Goal: Task Accomplishment & Management: Complete application form

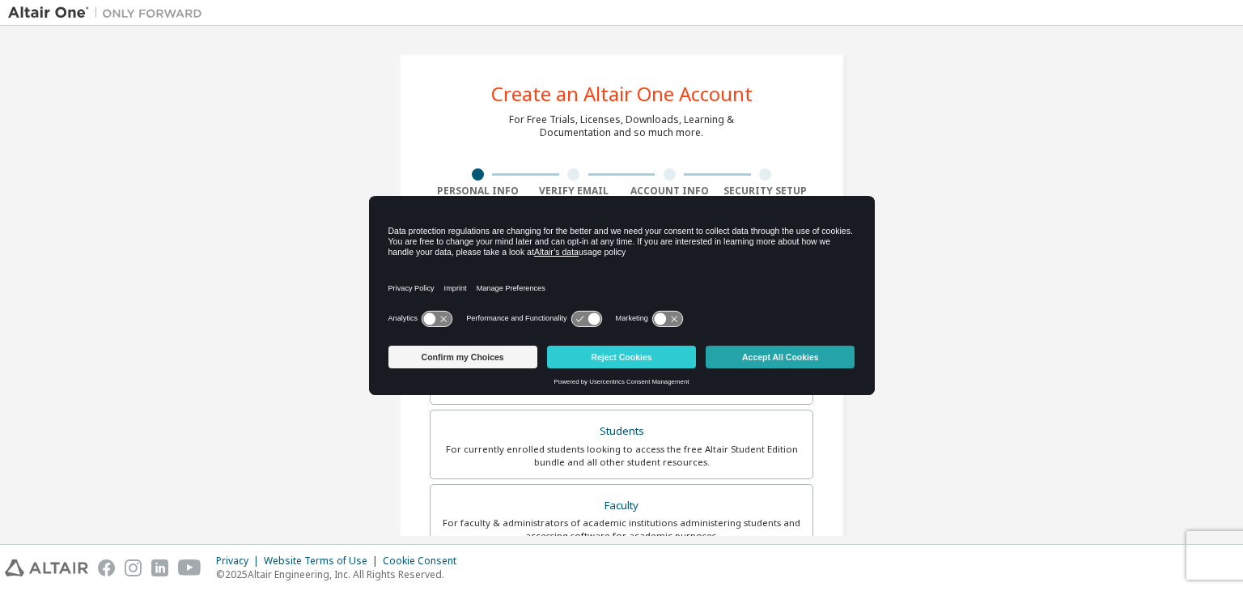
click at [754, 354] on button "Accept All Cookies" at bounding box center [780, 357] width 149 height 23
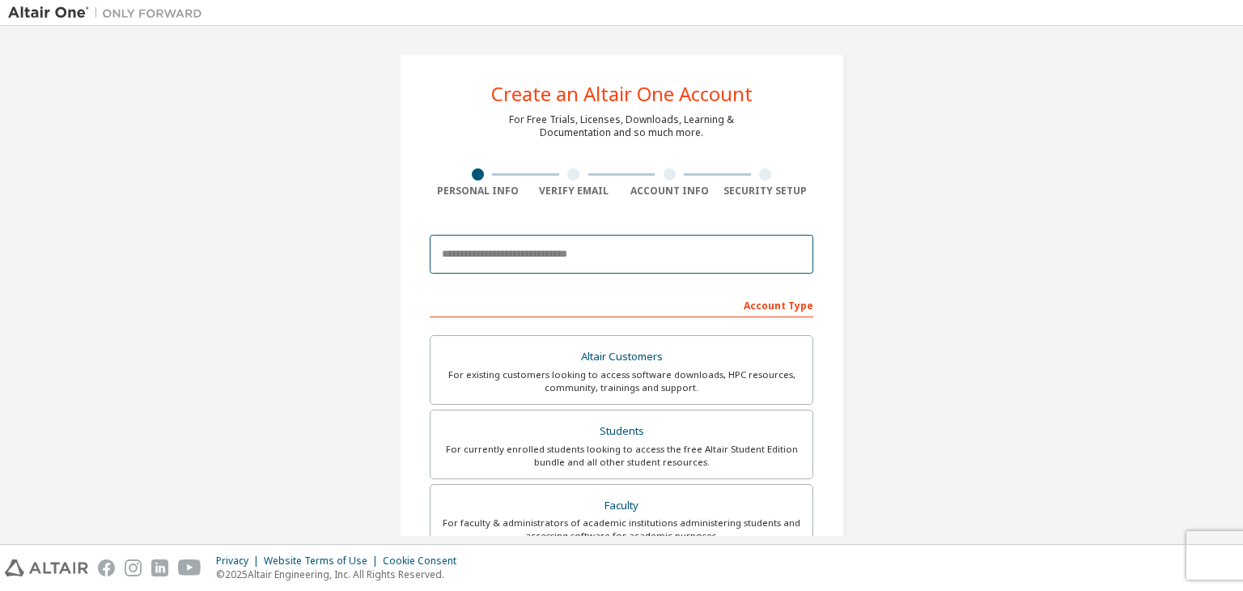
click at [550, 252] on input "email" at bounding box center [622, 254] width 384 height 39
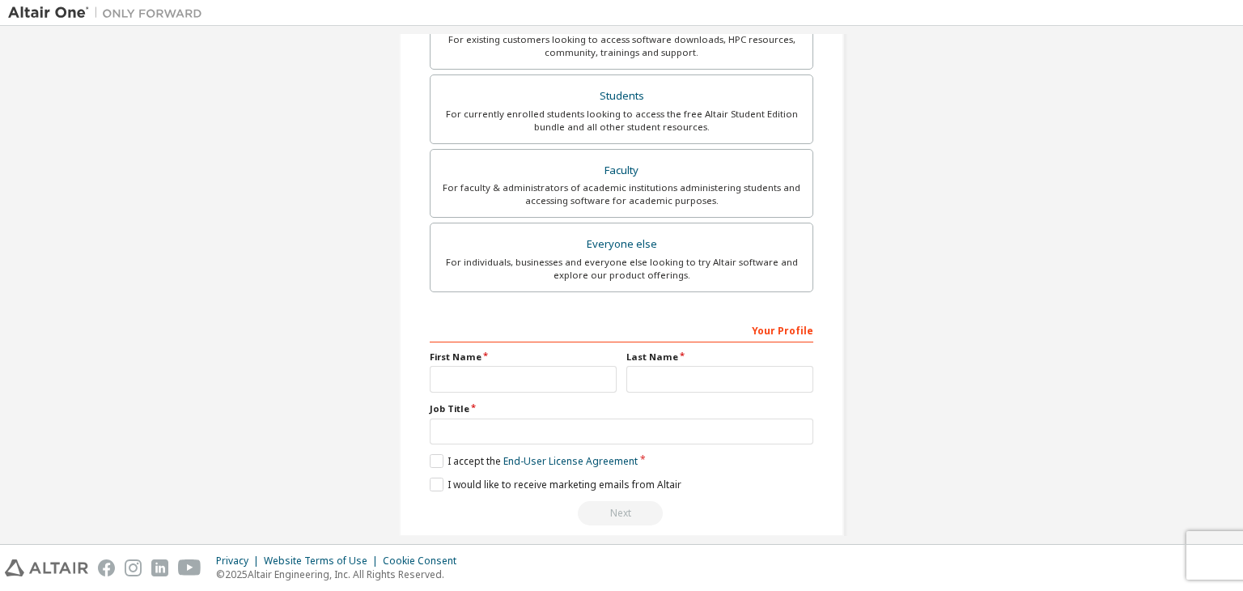
scroll to position [352, 0]
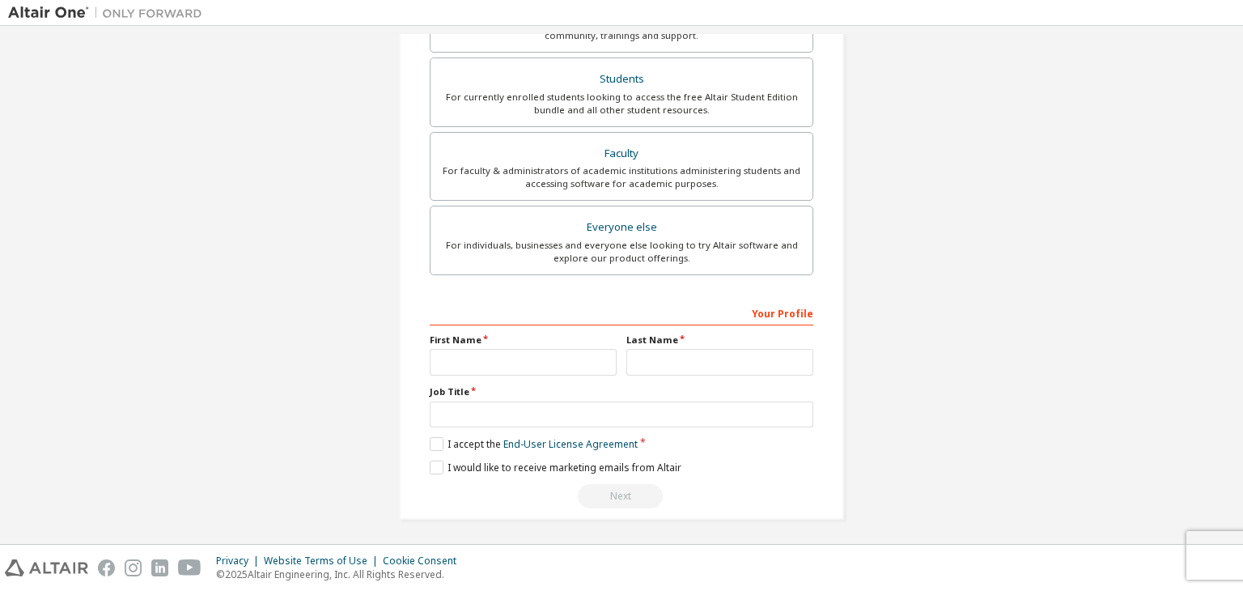
type input "**********"
click at [523, 363] on input "text" at bounding box center [523, 362] width 187 height 27
type input "********"
click at [672, 351] on input "text" at bounding box center [719, 362] width 187 height 27
type input "*******"
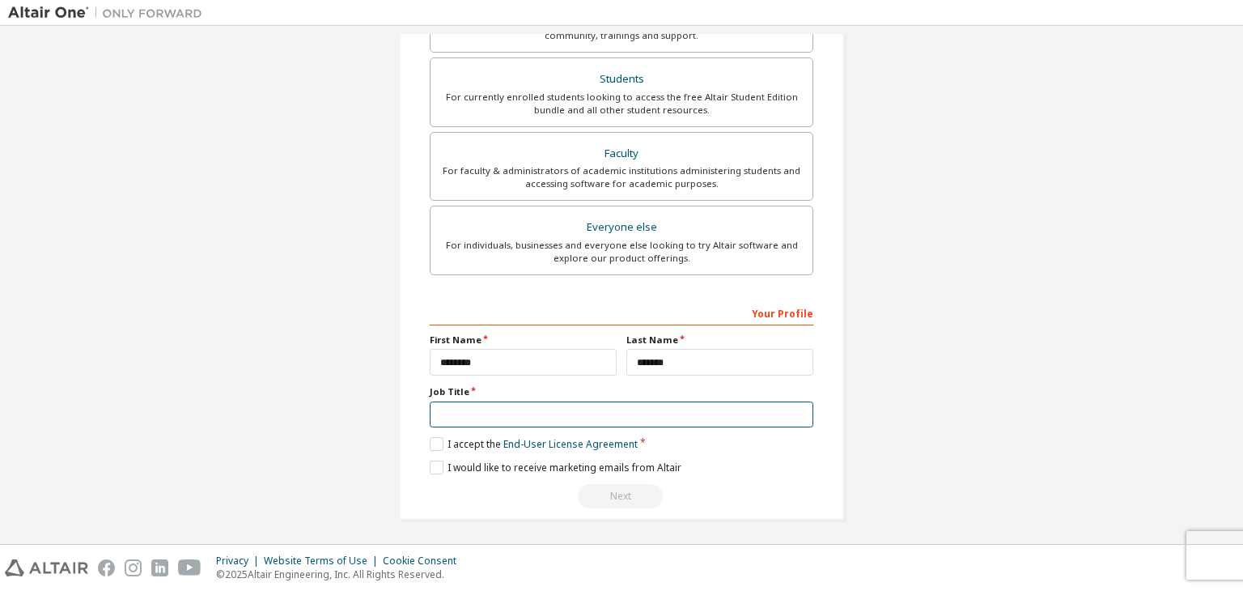
click at [508, 418] on input "text" at bounding box center [622, 414] width 384 height 27
click at [431, 441] on label "I accept the End-User License Agreement" at bounding box center [534, 444] width 208 height 14
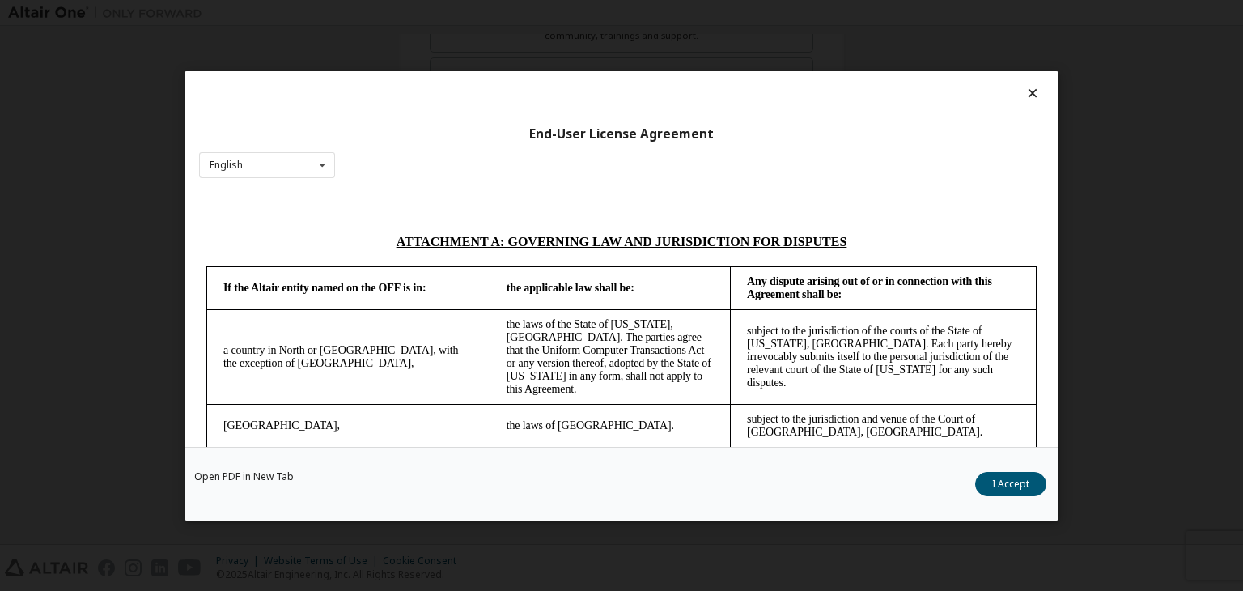
scroll to position [4544, 0]
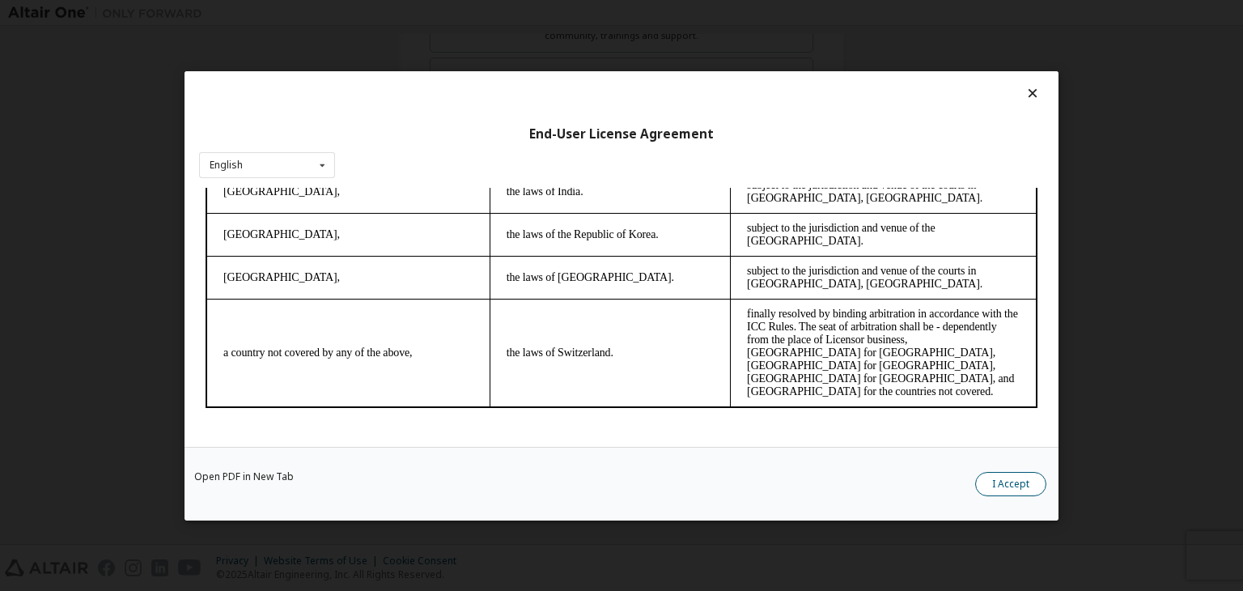
click at [977, 480] on button "I Accept" at bounding box center [1010, 484] width 71 height 24
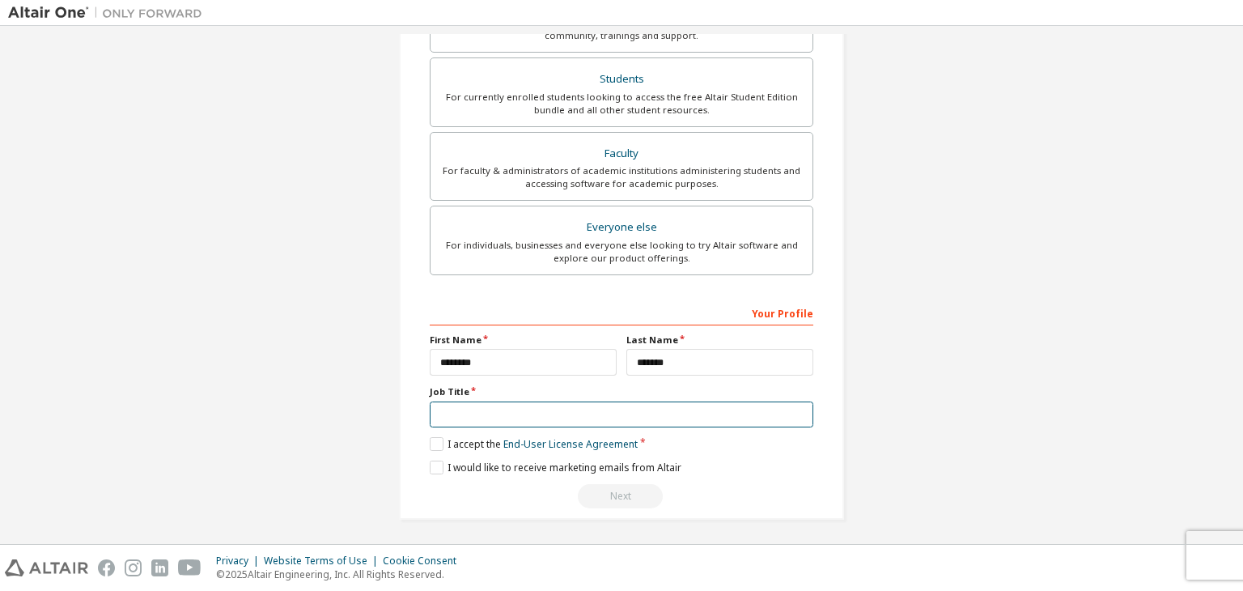
click at [539, 410] on input "text" at bounding box center [622, 414] width 384 height 27
type input "*******"
click at [439, 464] on label "I would like to receive marketing emails from Altair" at bounding box center [556, 467] width 252 height 14
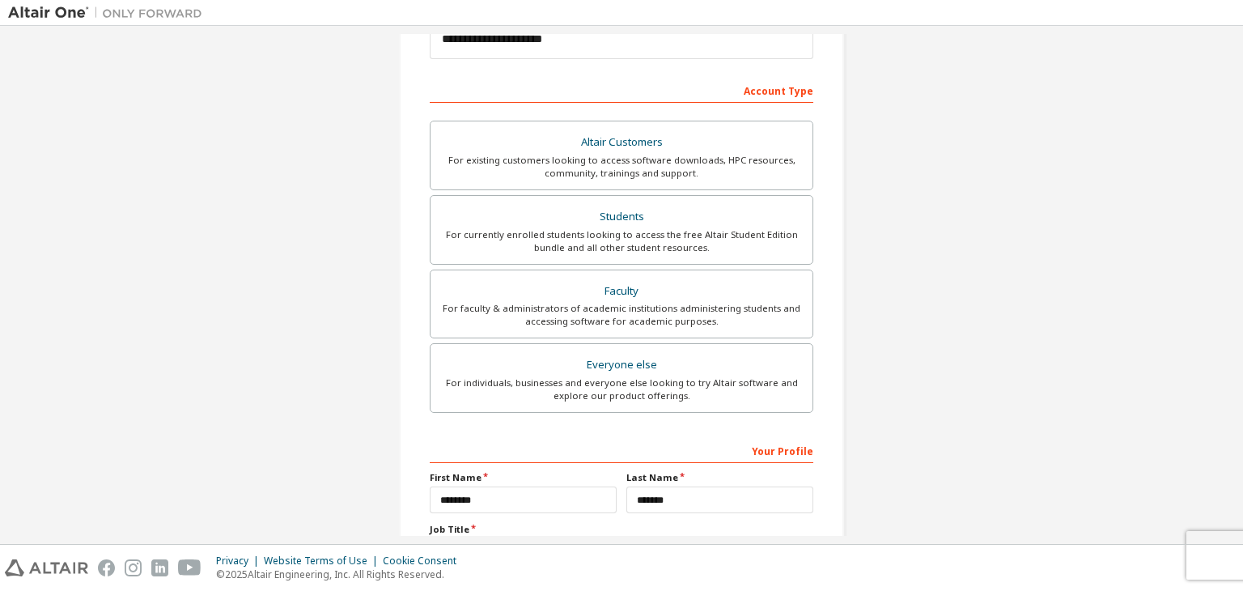
scroll to position [192, 0]
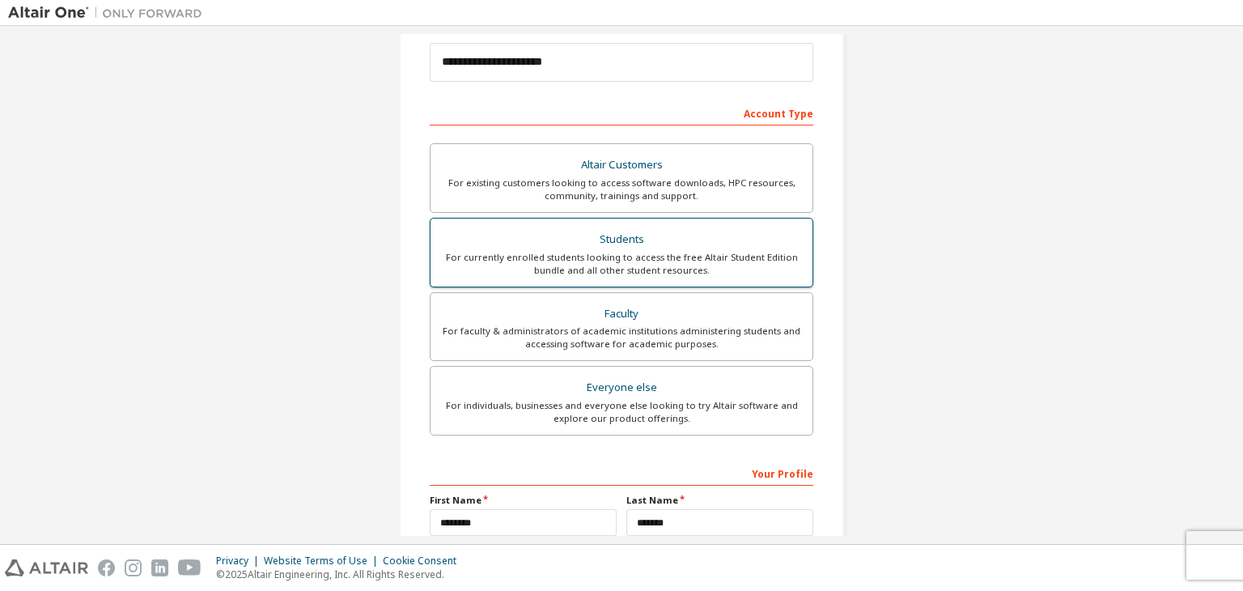
click at [693, 247] on div "Students" at bounding box center [621, 239] width 363 height 23
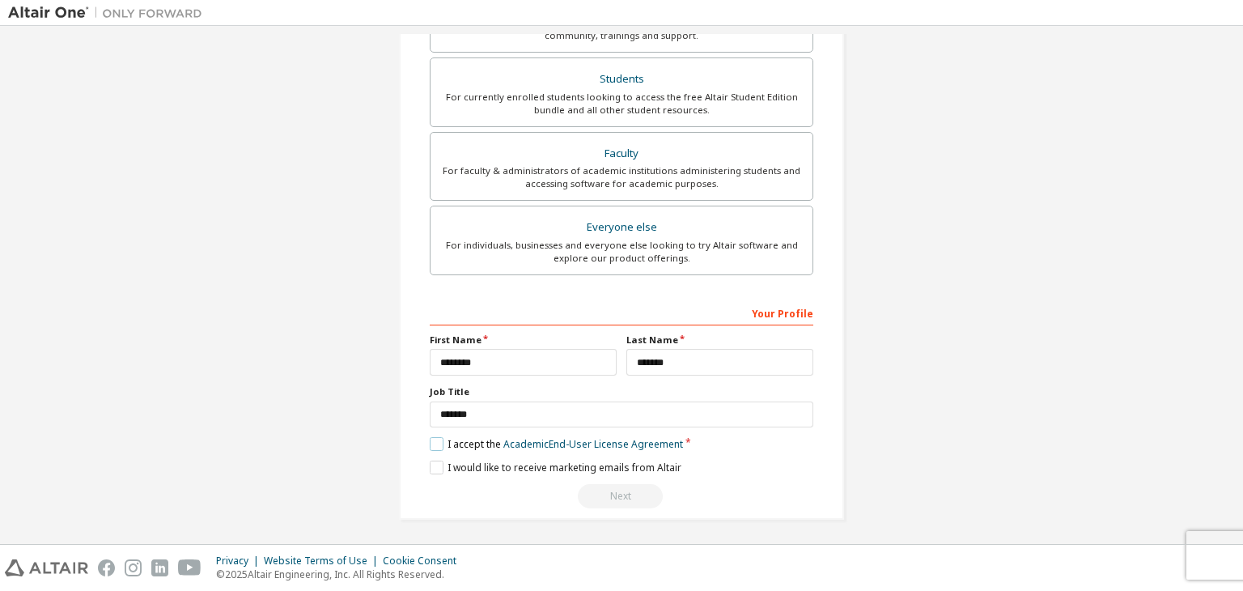
click at [430, 443] on label "I accept the Academic End-User License Agreement" at bounding box center [556, 444] width 253 height 14
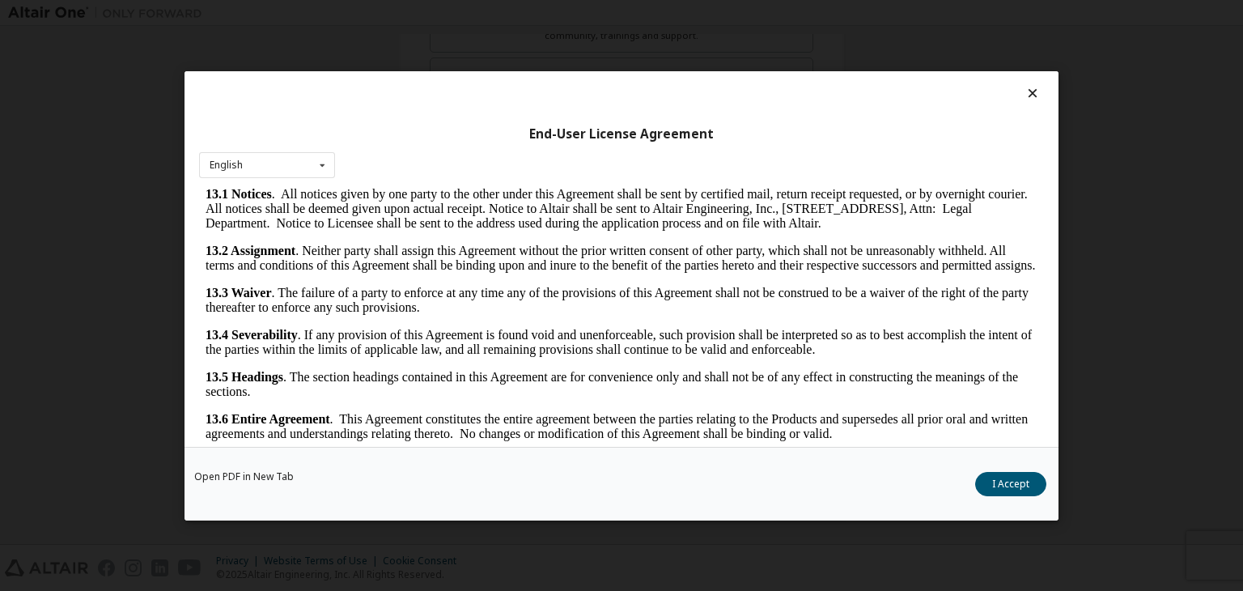
scroll to position [25, 0]
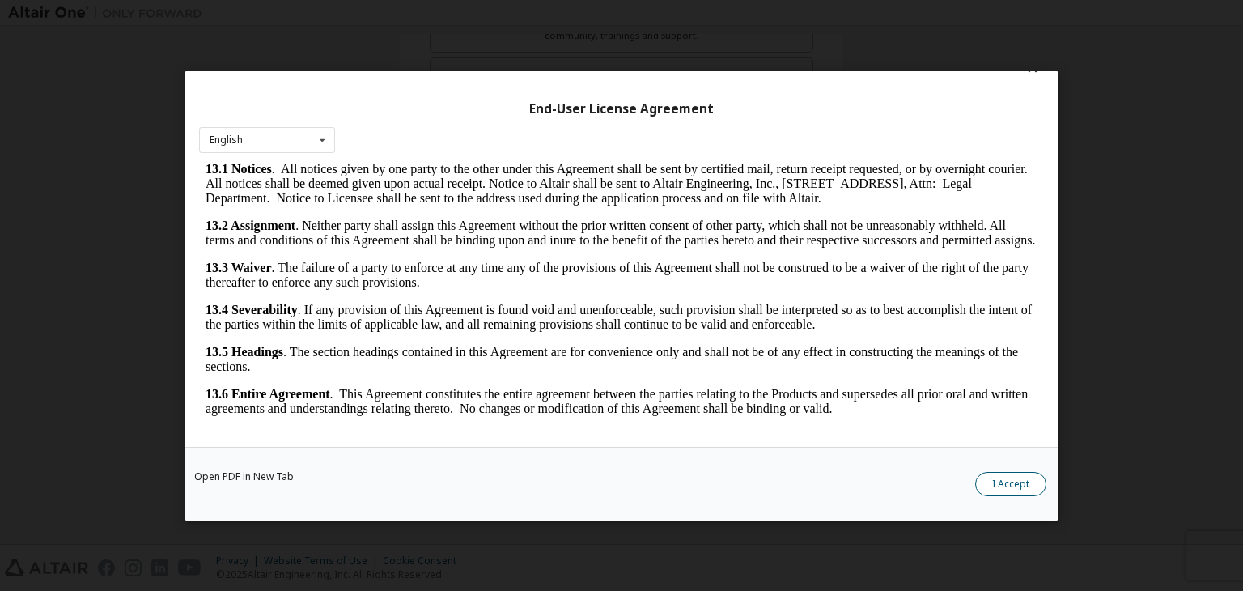
click at [1029, 487] on button "I Accept" at bounding box center [1010, 484] width 71 height 24
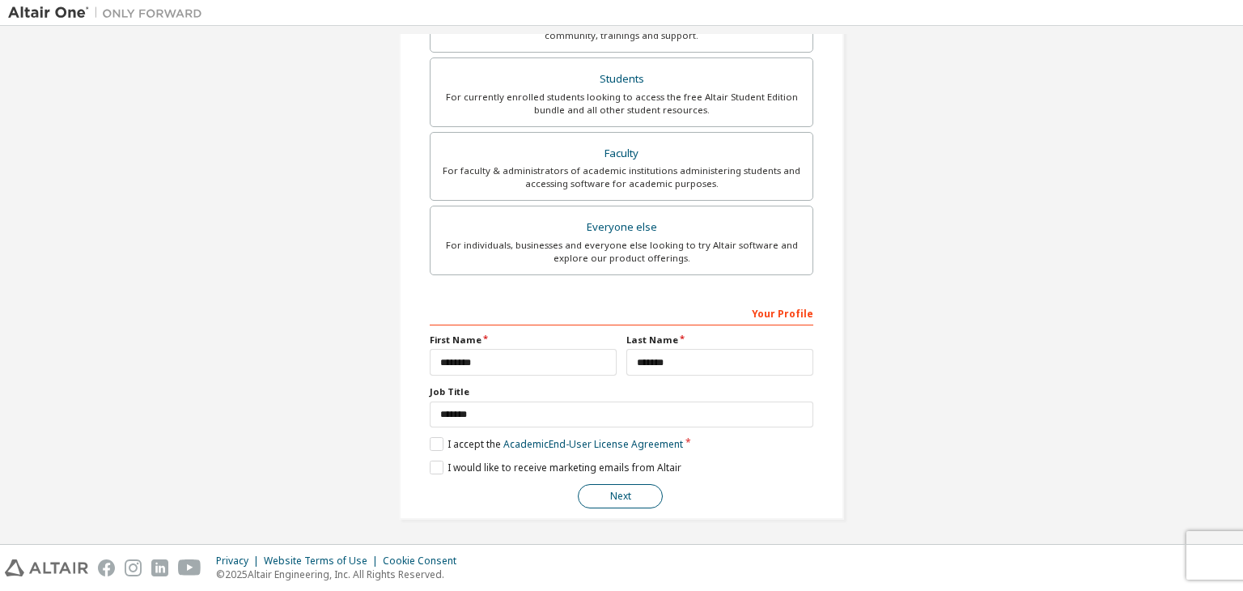
click at [620, 492] on button "Next" at bounding box center [620, 496] width 85 height 24
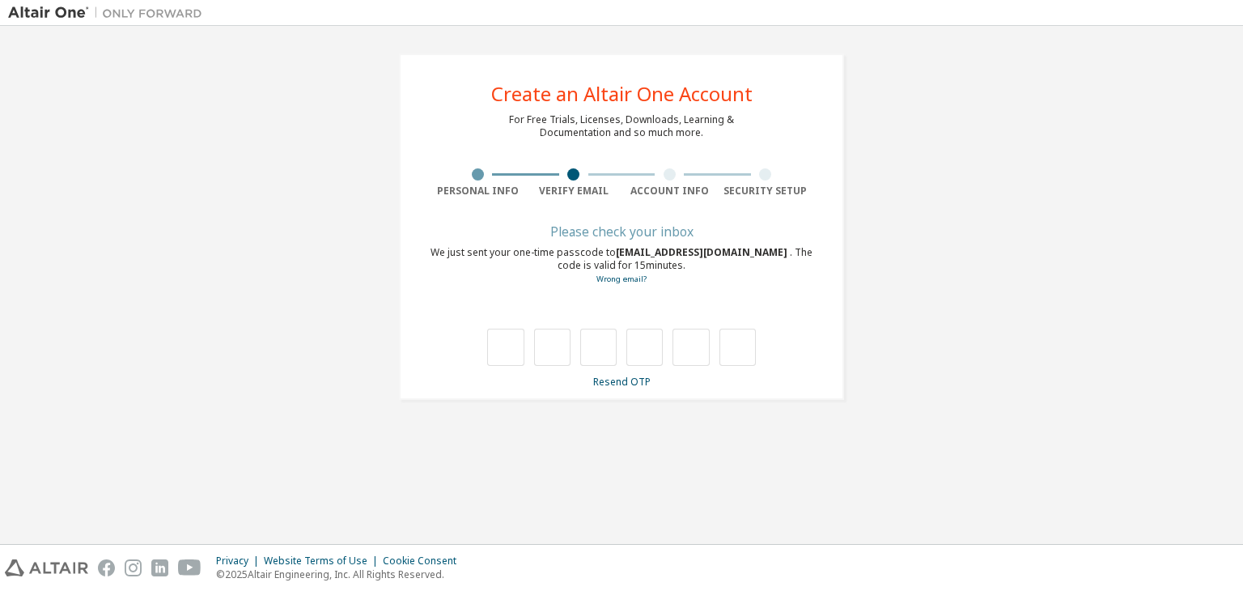
scroll to position [0, 0]
type input "*"
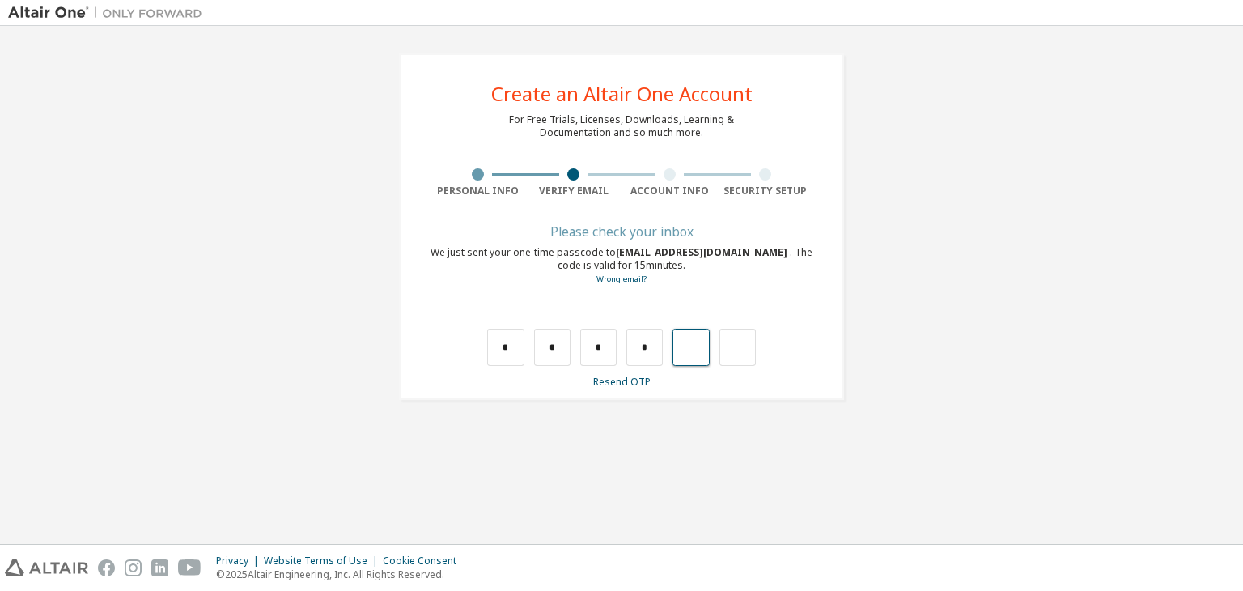
type input "*"
